Goal: Answer question/provide support

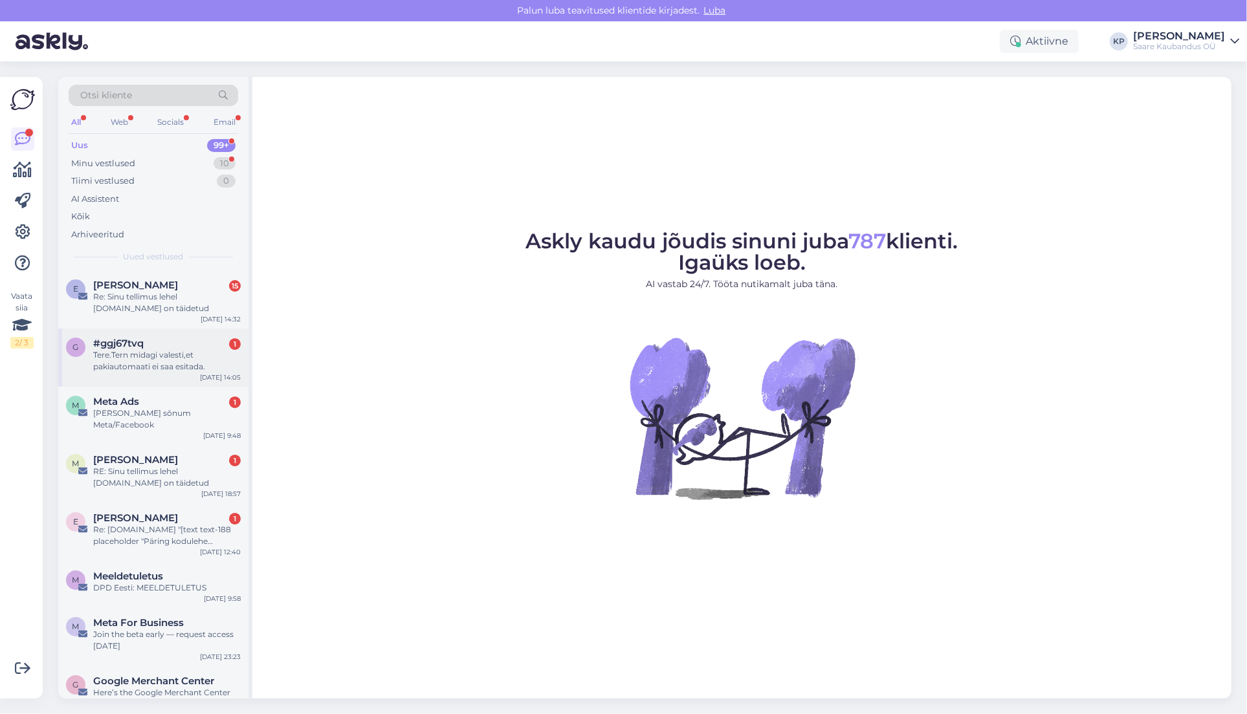
click at [132, 364] on div "Tere.Tern midagi valesti,et pakiautomaati ei saa esitada." at bounding box center [166, 360] width 147 height 23
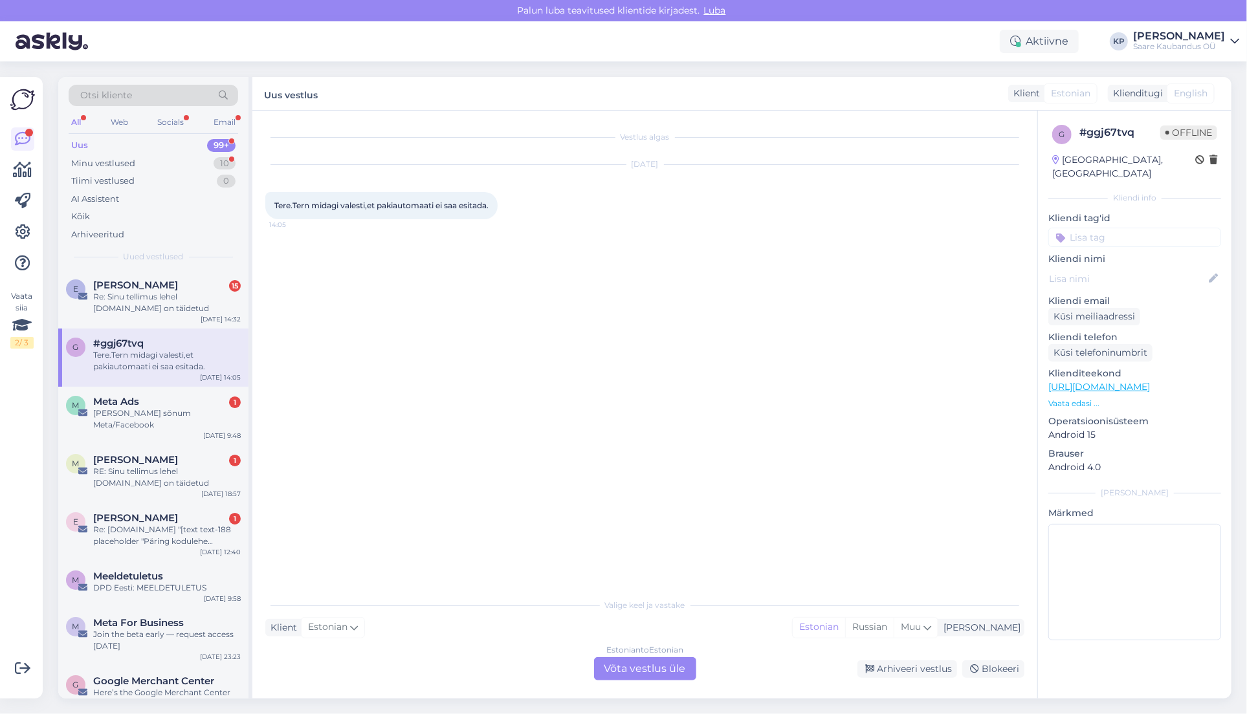
click at [674, 668] on div "Estonian to Estonian Võta vestlus üle" at bounding box center [645, 668] width 102 height 23
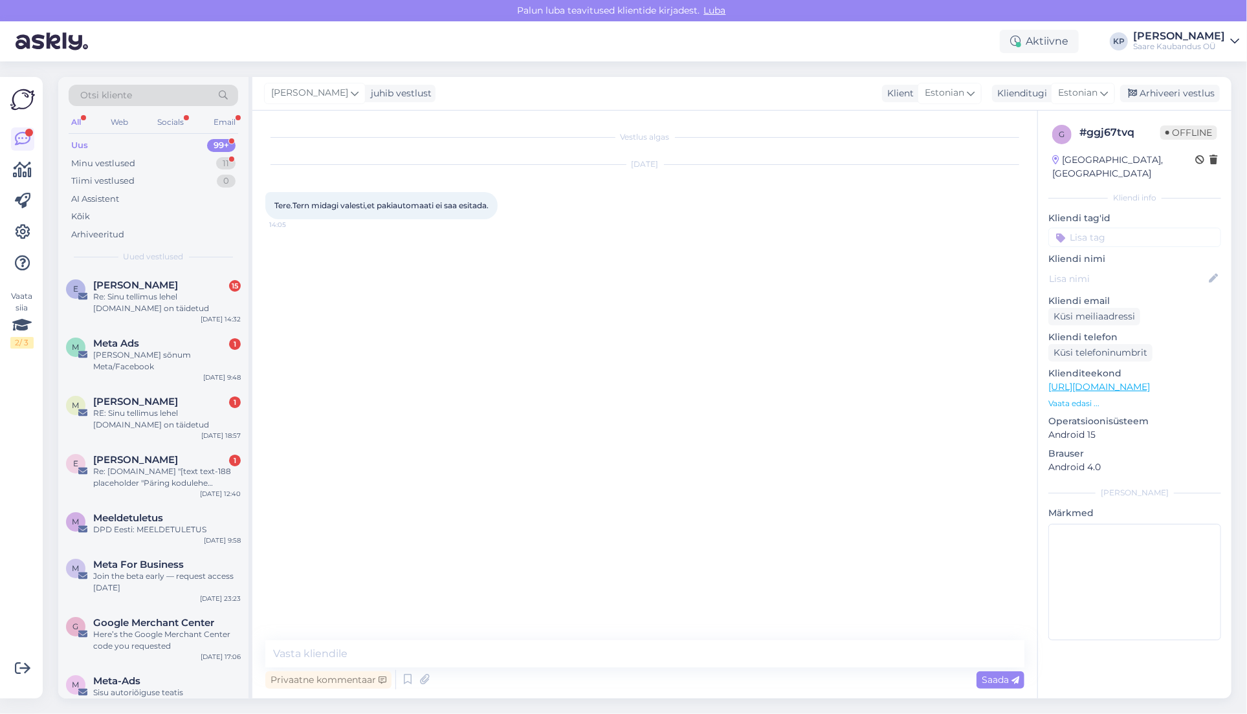
click at [457, 685] on div "Privaatne kommentaar Saada" at bounding box center [644, 680] width 759 height 25
click at [393, 657] on textarea at bounding box center [644, 653] width 759 height 27
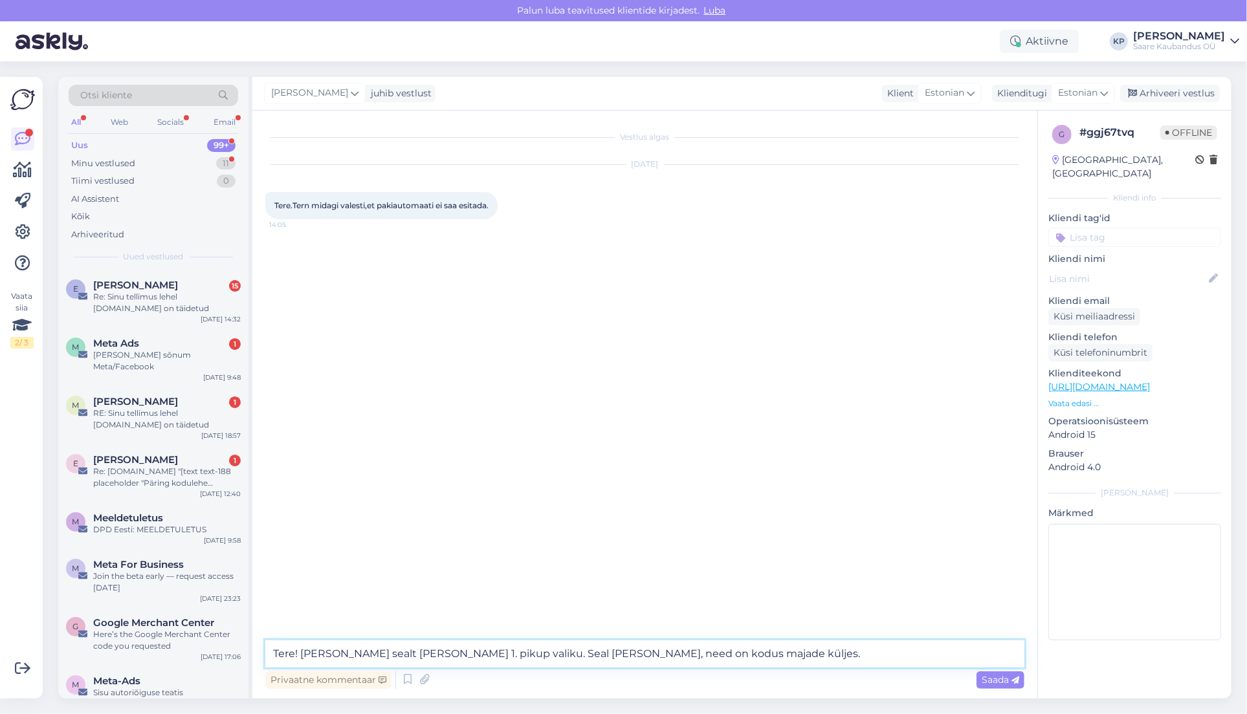
click at [459, 651] on textarea "Tere! [PERSON_NAME] sealt [PERSON_NAME] 1. pikup valiku. Seal [PERSON_NAME], ne…" at bounding box center [644, 653] width 759 height 27
click at [568, 644] on textarea "Tere! [PERSON_NAME] sealt [PERSON_NAME] 1. picup valiku. Seal [PERSON_NAME], ne…" at bounding box center [644, 653] width 759 height 27
click at [613, 654] on textarea "Tere! [PERSON_NAME] sealt [PERSON_NAME] 1. picup valiku. Seal ei näitaa, need o…" at bounding box center [644, 653] width 759 height 27
click at [574, 646] on textarea "Tere! [PERSON_NAME] sealt [PERSON_NAME] 1. picup valiku. Seal ei näitaa, need k…" at bounding box center [644, 653] width 759 height 27
click at [823, 649] on textarea "Tere! [PERSON_NAME] sealt [PERSON_NAME] 1. picup valiku. Seal ei näita asukohti…" at bounding box center [644, 653] width 759 height 27
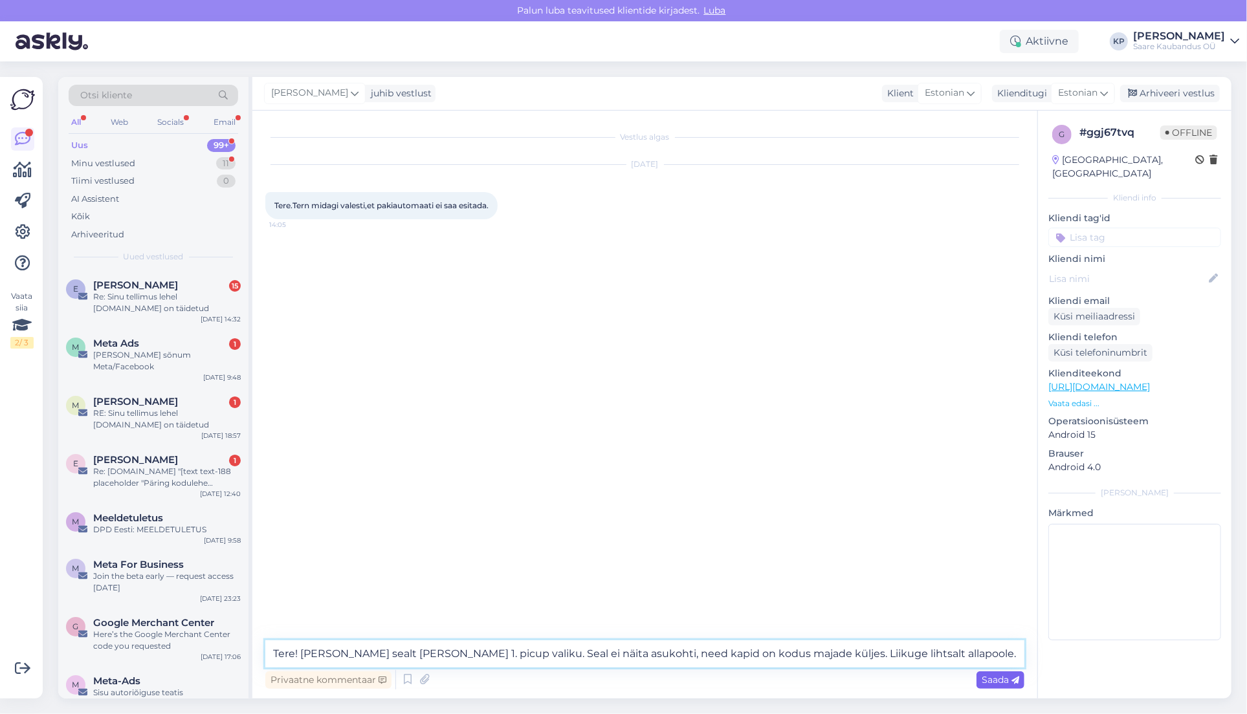
type textarea "Tere! [PERSON_NAME] sealt [PERSON_NAME] 1. picup valiku. Seal ei näita asukohti…"
click at [988, 674] on span "Saada" at bounding box center [1000, 680] width 38 height 12
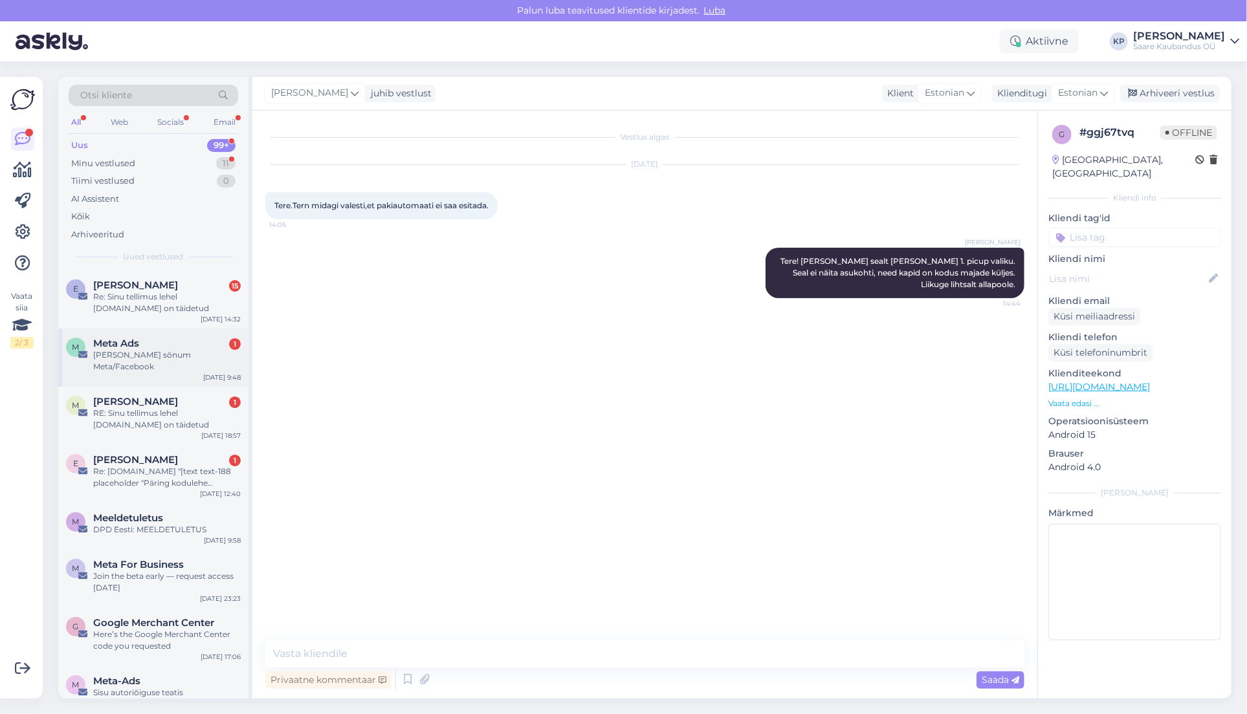
click at [137, 360] on div "[PERSON_NAME] sõnum Meta/Facebook" at bounding box center [166, 360] width 147 height 23
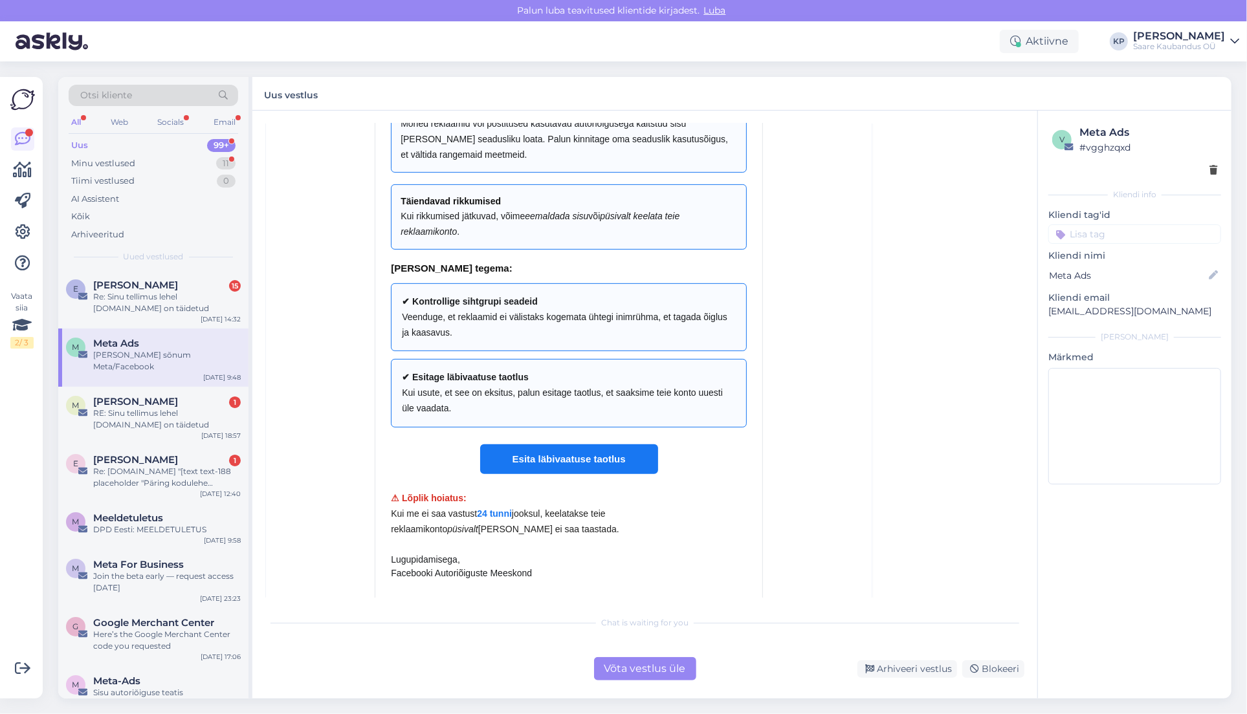
scroll to position [442, 0]
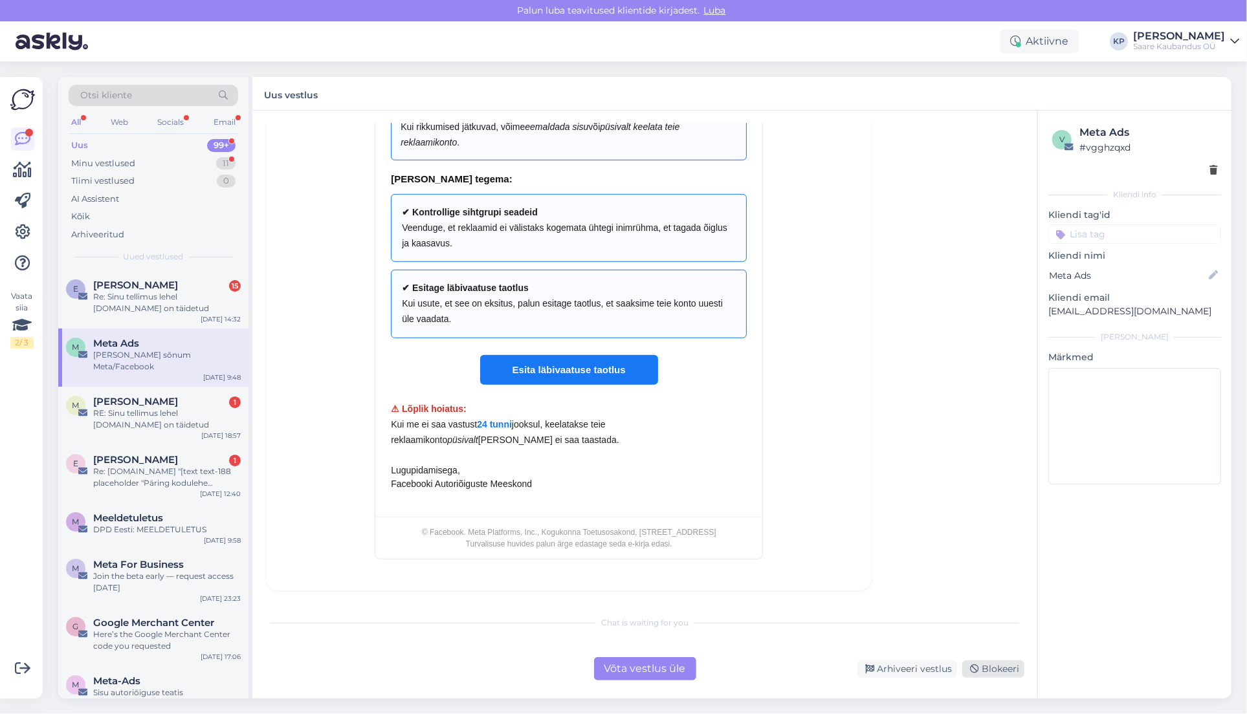
click at [992, 666] on div "Blokeeri" at bounding box center [993, 668] width 62 height 17
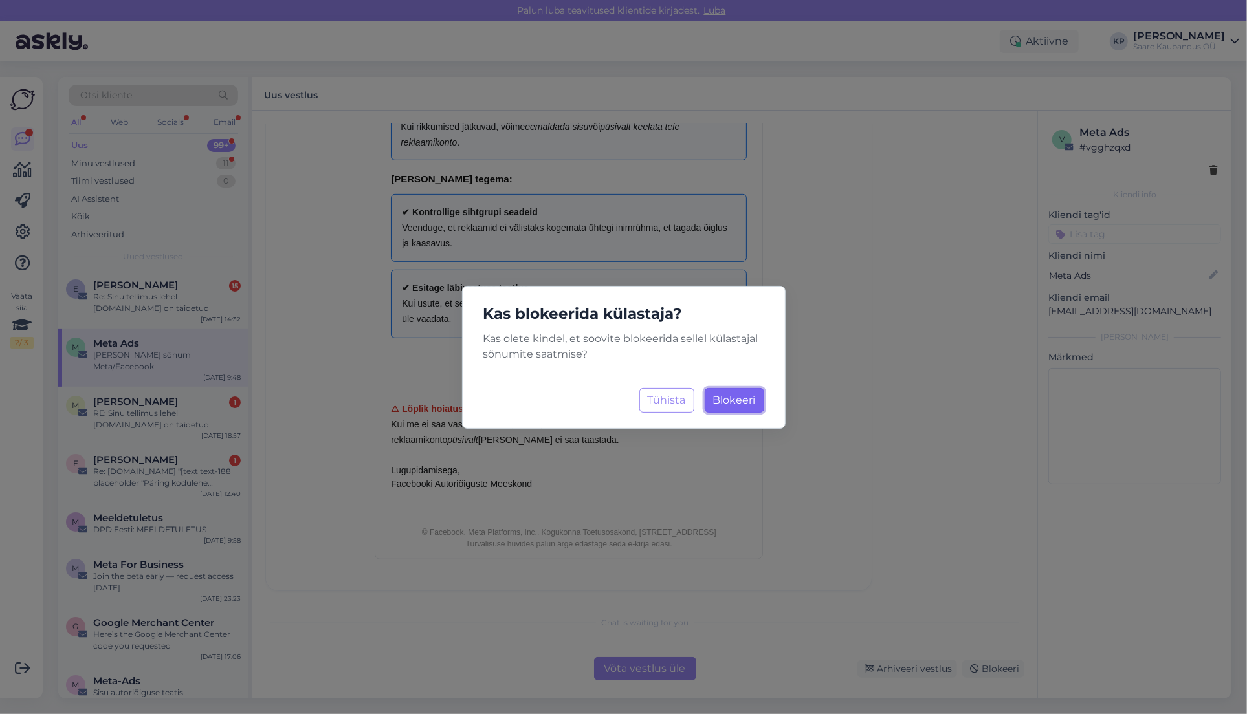
click at [728, 399] on span "Blokeeri" at bounding box center [734, 400] width 43 height 12
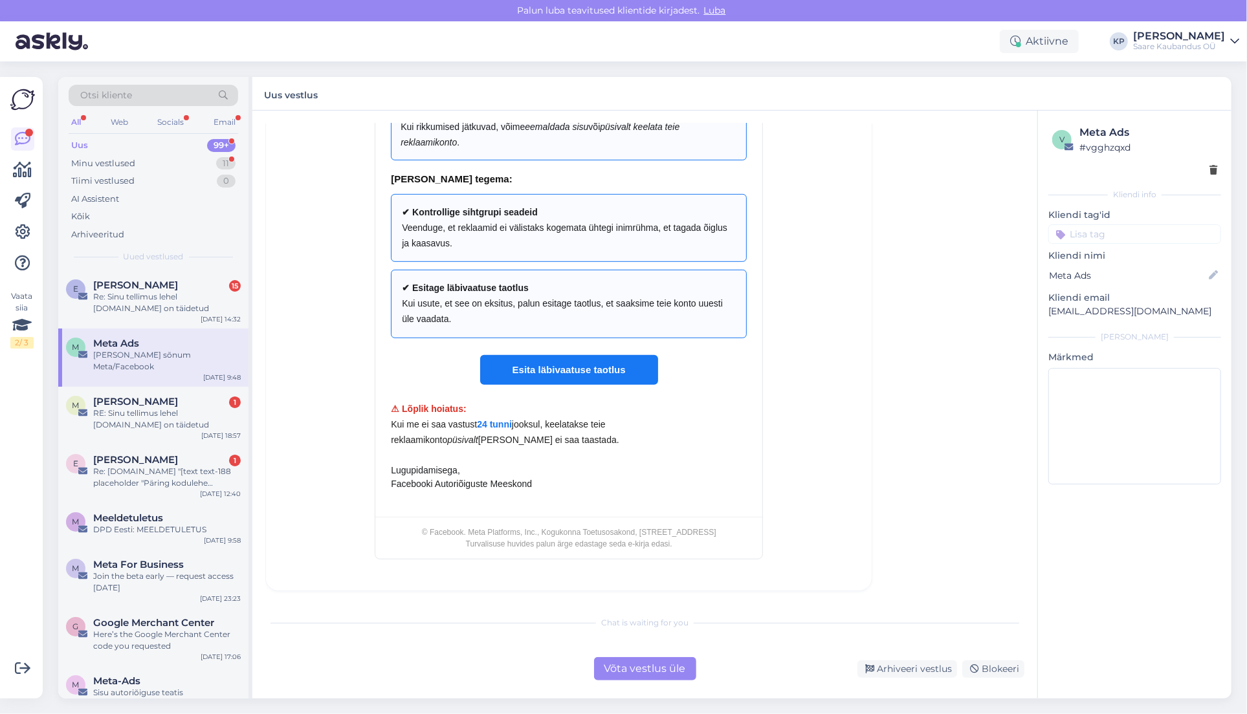
scroll to position [34, 0]
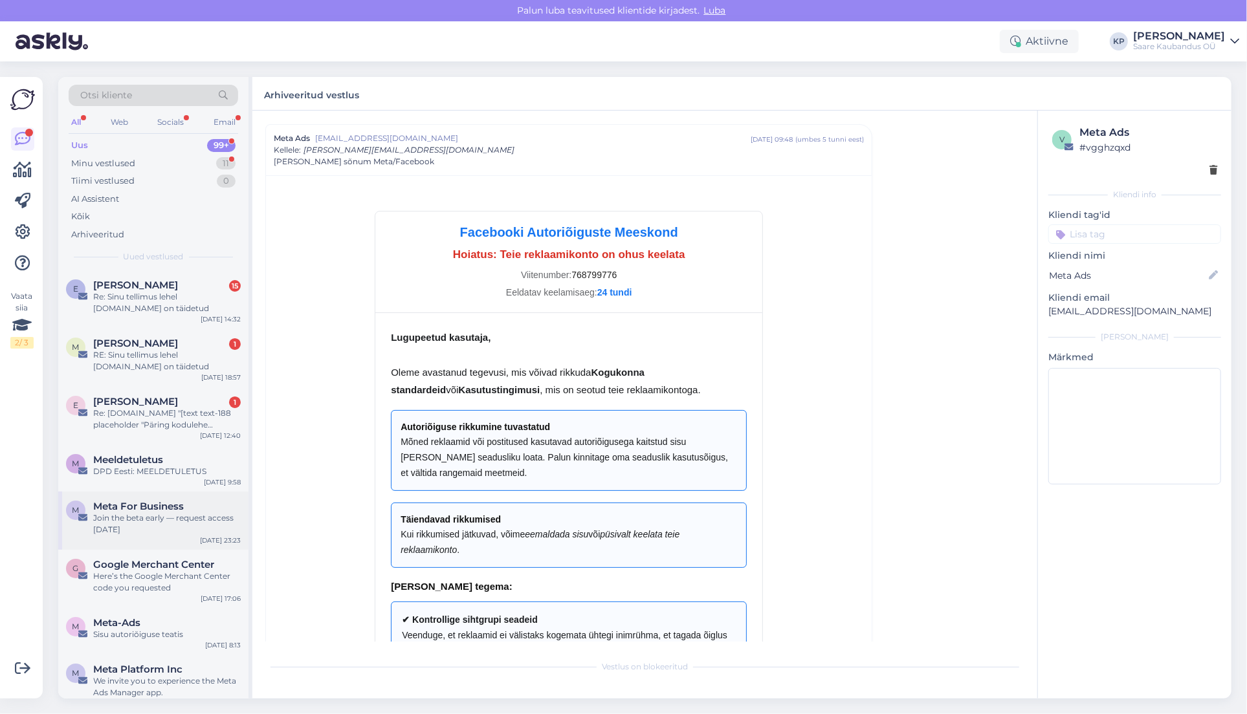
click at [155, 507] on span "Meta For Business" at bounding box center [138, 507] width 91 height 12
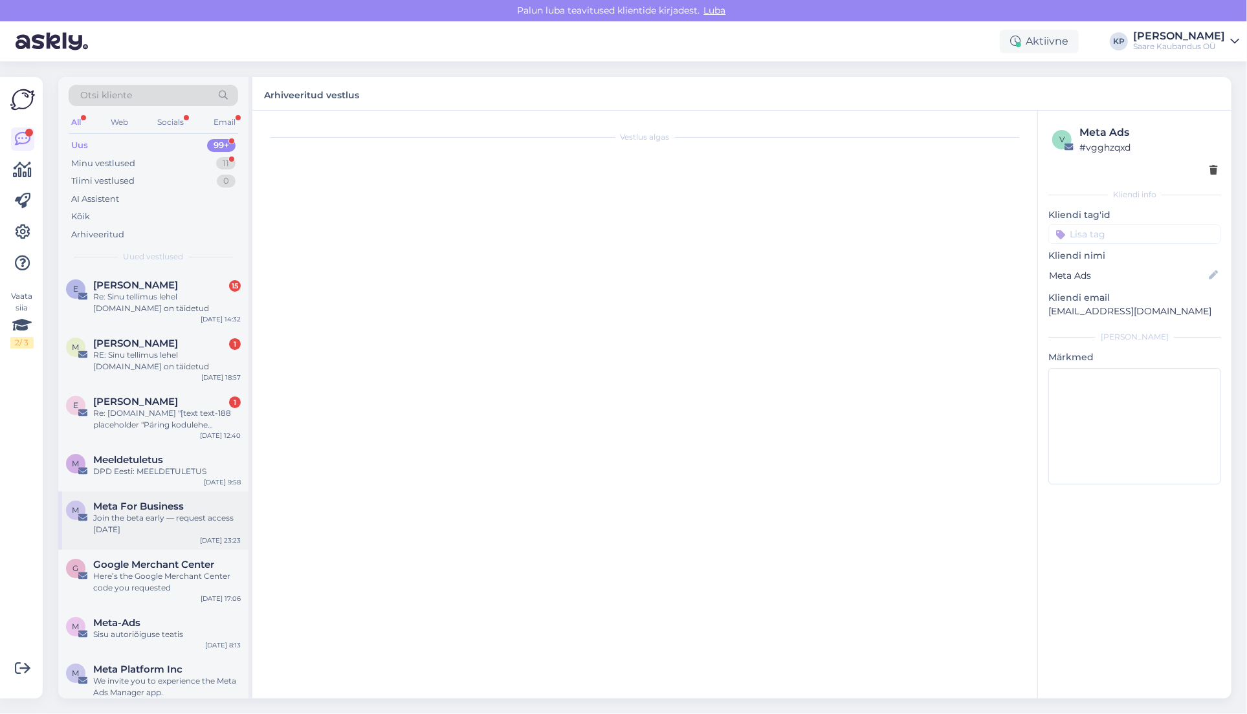
scroll to position [0, 0]
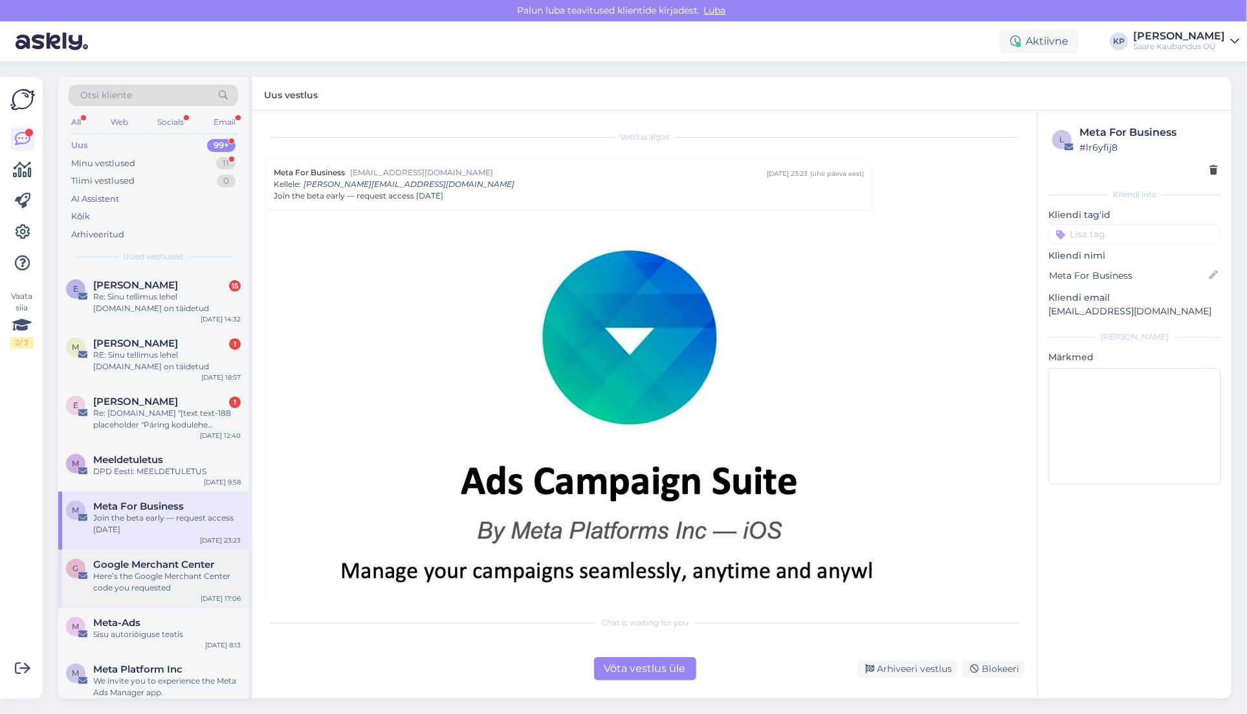
click at [193, 565] on span "Google Merchant Center" at bounding box center [153, 565] width 121 height 12
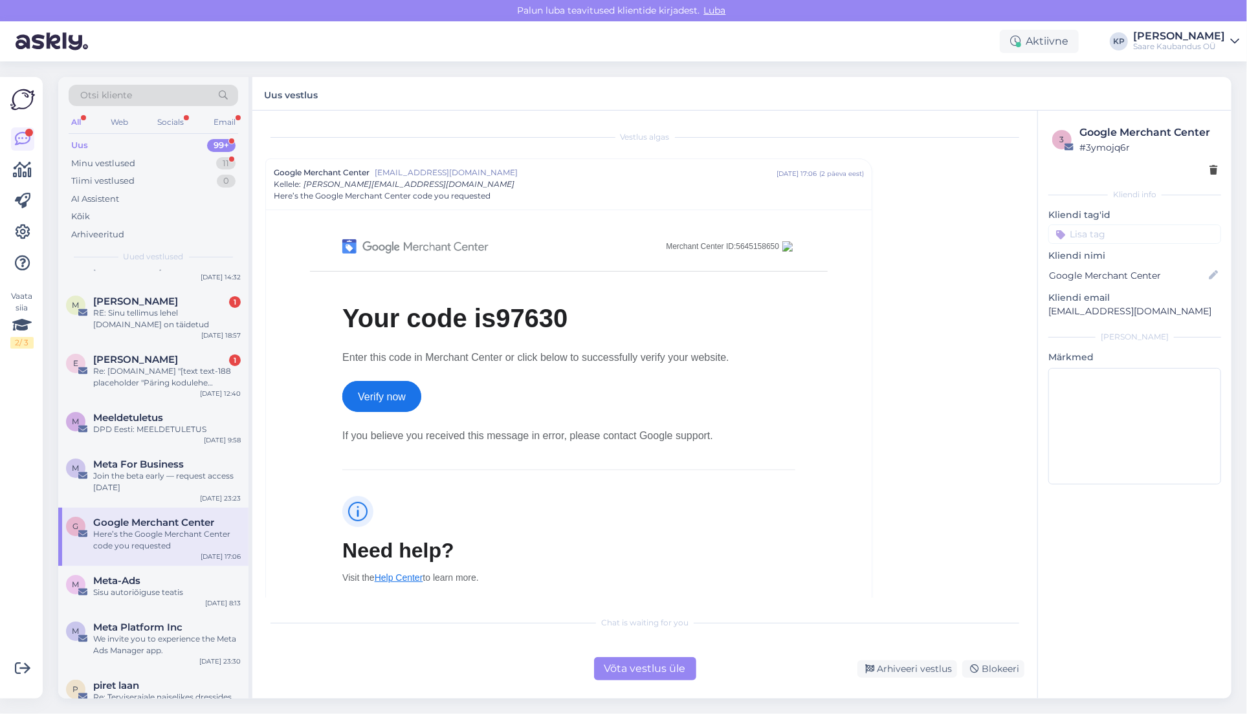
scroll to position [65, 0]
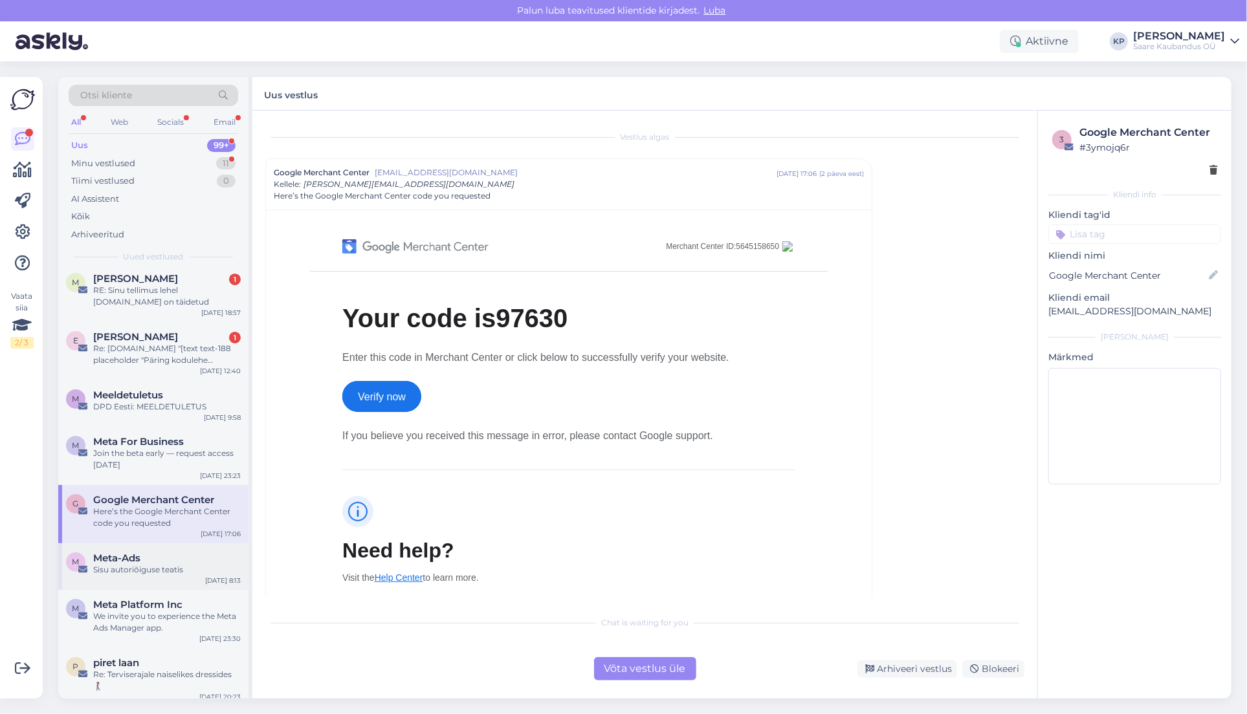
click at [179, 564] on div "Sisu autoriõiguse teatis" at bounding box center [166, 570] width 147 height 12
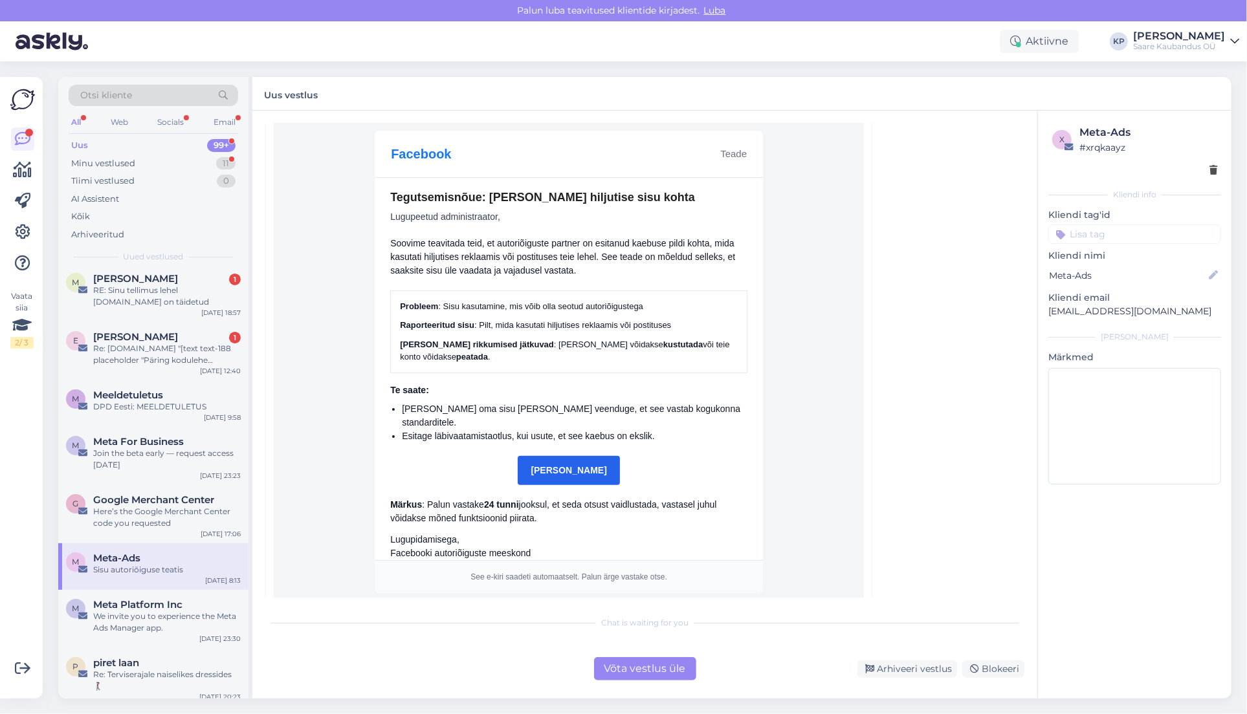
scroll to position [0, 0]
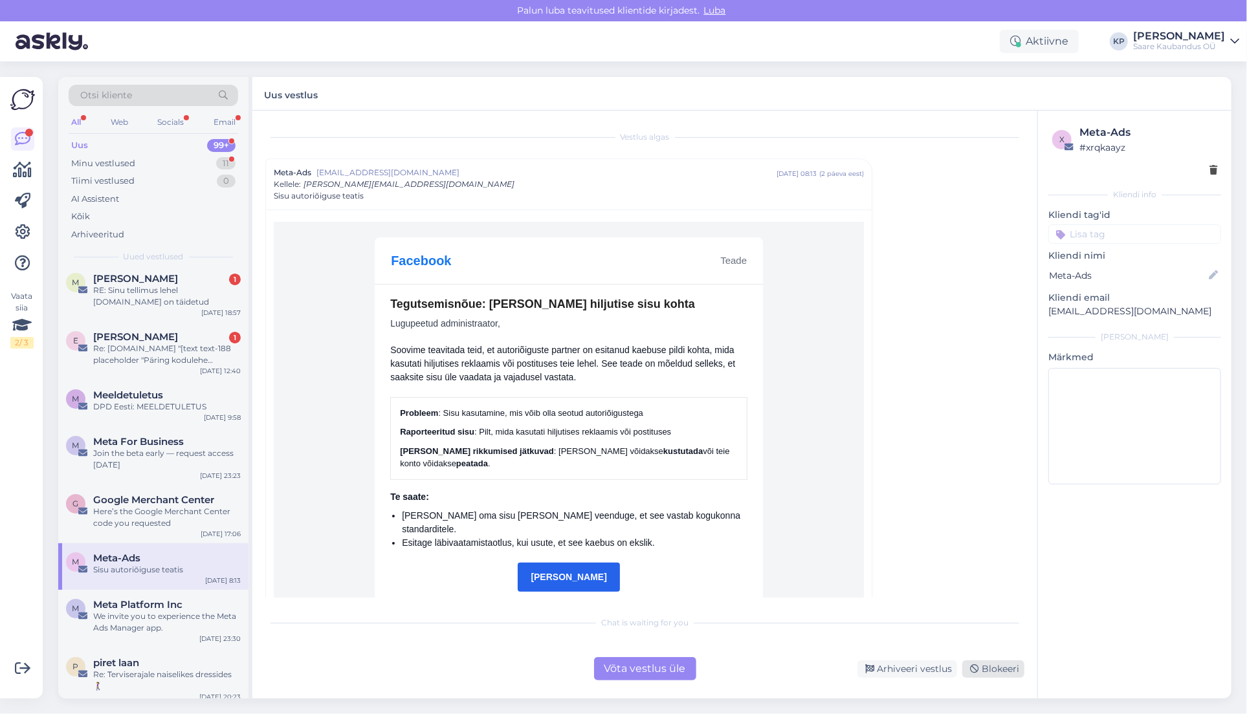
click at [1007, 662] on div "Blokeeri" at bounding box center [993, 668] width 62 height 17
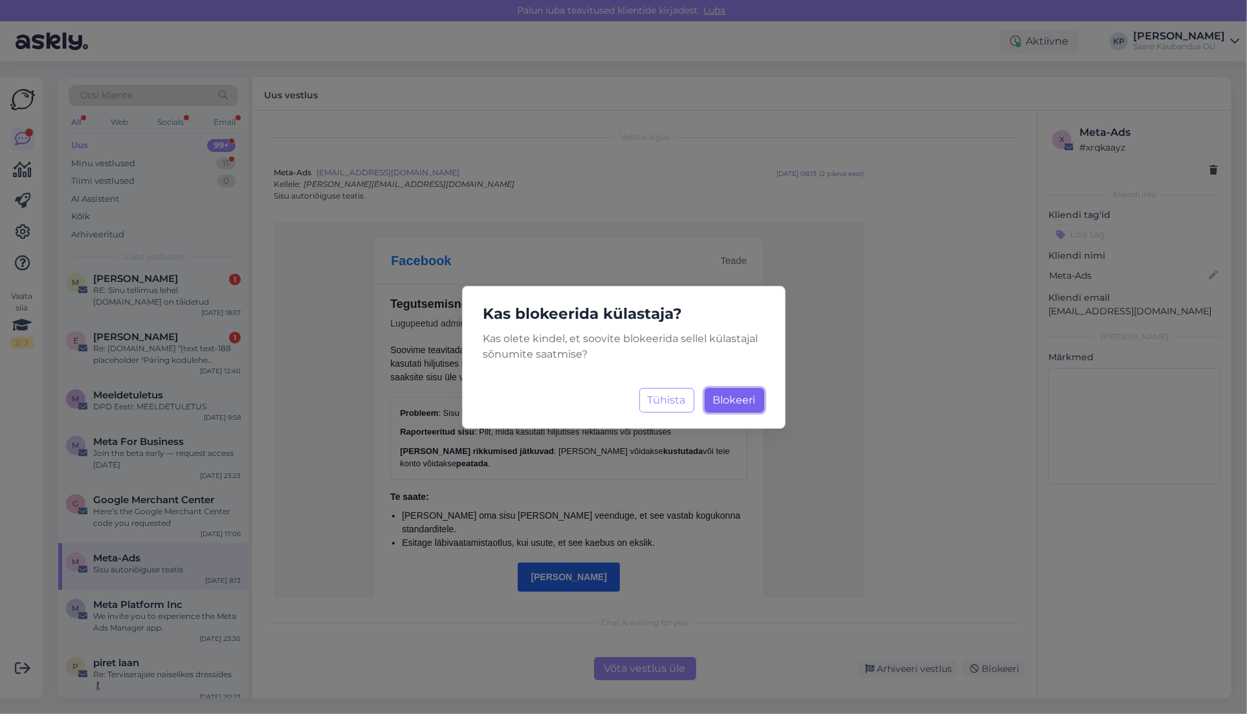
click at [737, 400] on span "Blokeeri" at bounding box center [734, 400] width 43 height 12
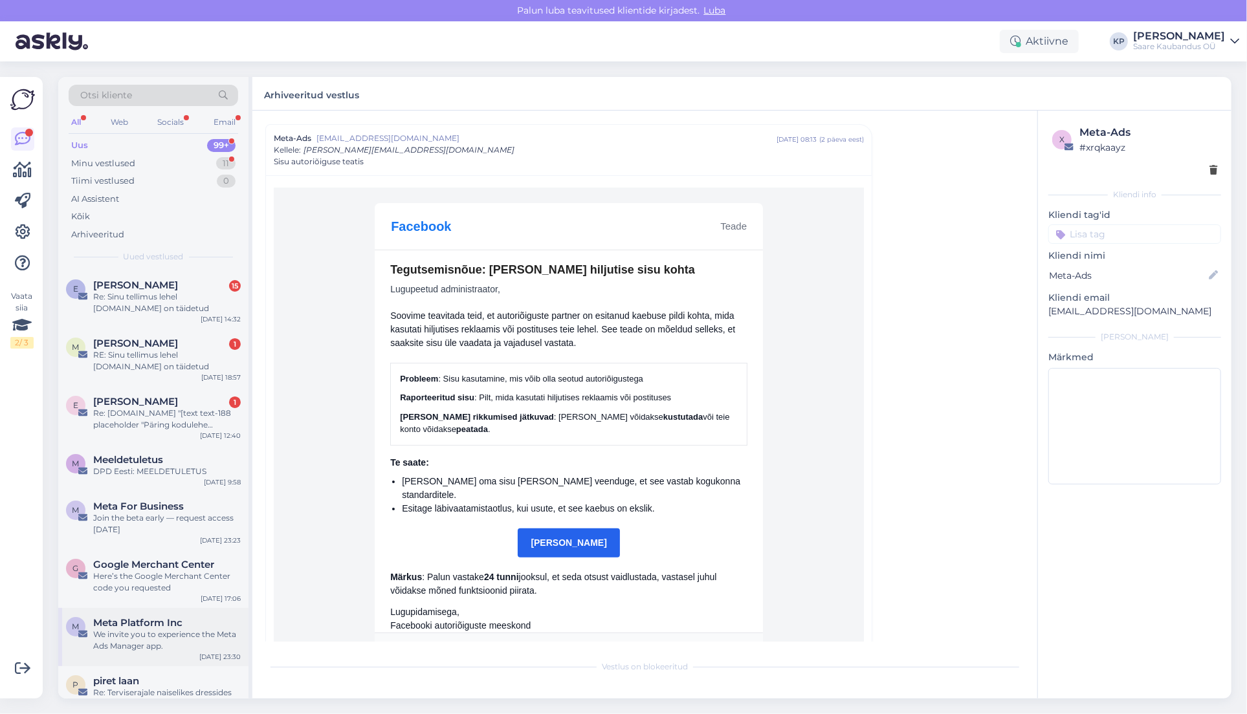
click at [128, 632] on div "We invite you to experience the Meta Ads Manager app." at bounding box center [166, 640] width 147 height 23
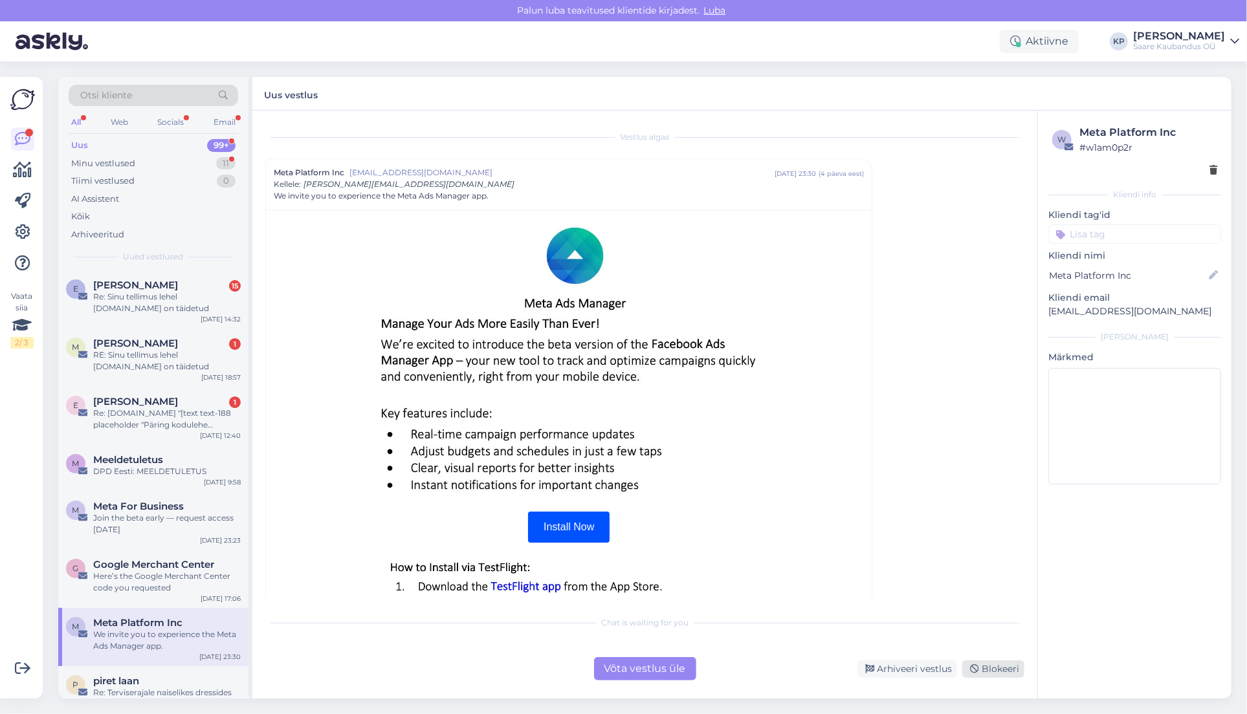
click at [1013, 664] on div "Blokeeri" at bounding box center [993, 668] width 62 height 17
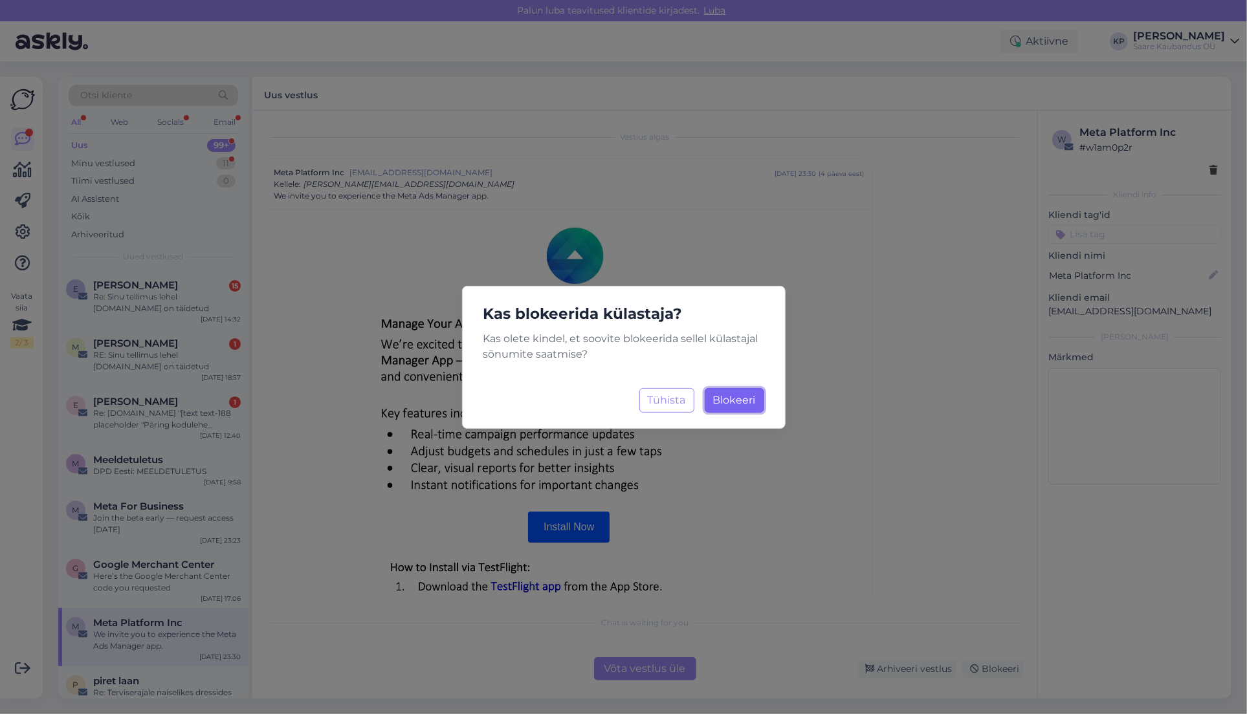
click at [745, 404] on span "Blokeeri" at bounding box center [734, 400] width 43 height 12
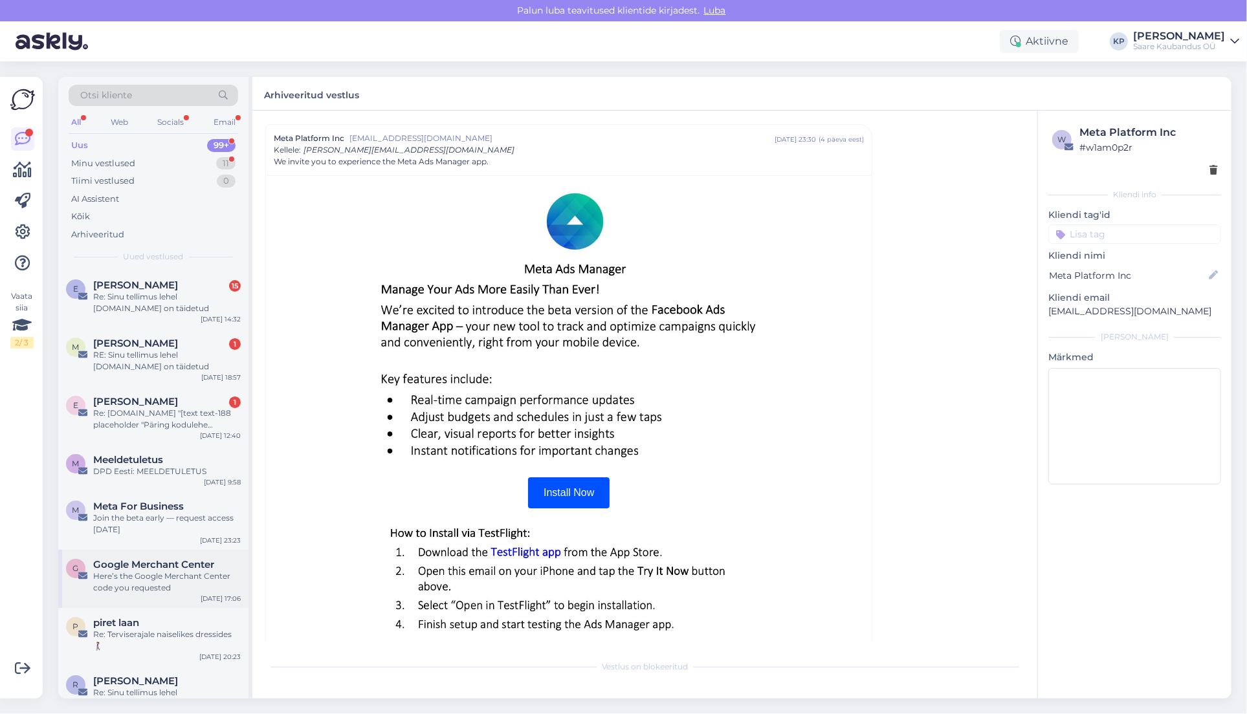
scroll to position [65, 0]
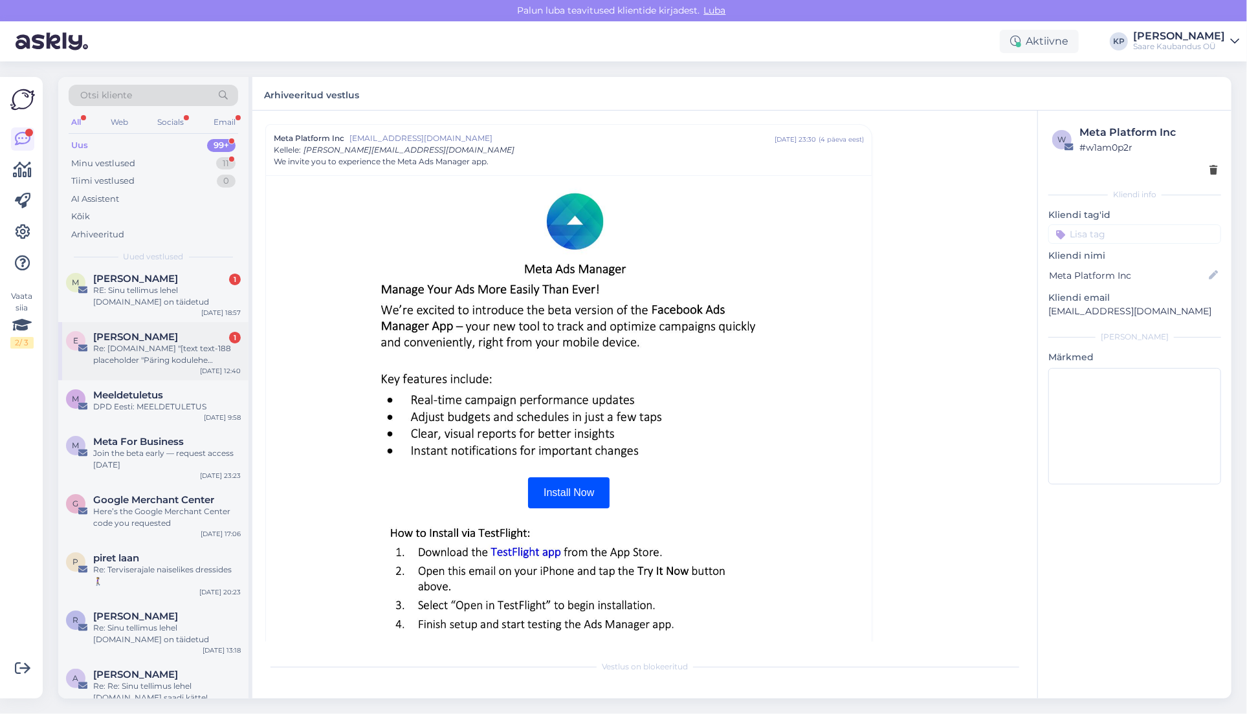
click at [153, 357] on div "Re: [DOMAIN_NAME] "[text text-188 placeholder "Päring kodulehe kaudu"]"" at bounding box center [166, 354] width 147 height 23
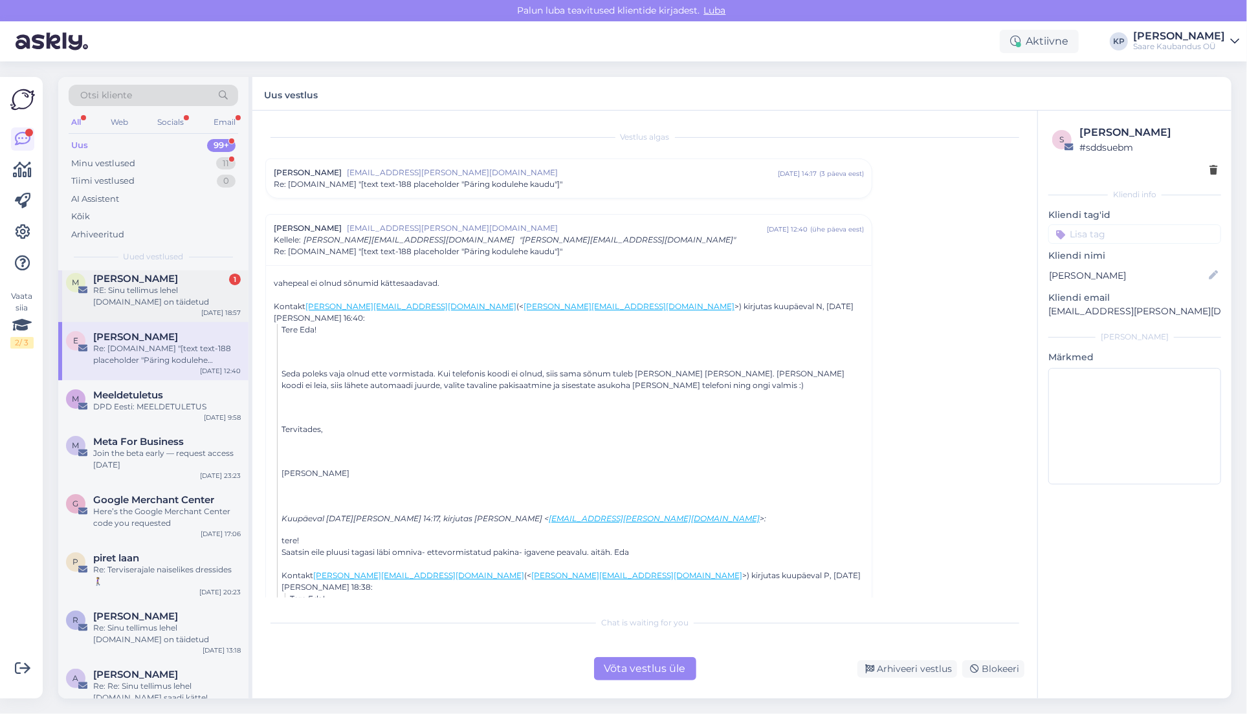
click at [136, 294] on div "RE: Sinu tellimus lehel [DOMAIN_NAME] on täidetud" at bounding box center [166, 296] width 147 height 23
